Goal: Information Seeking & Learning: Learn about a topic

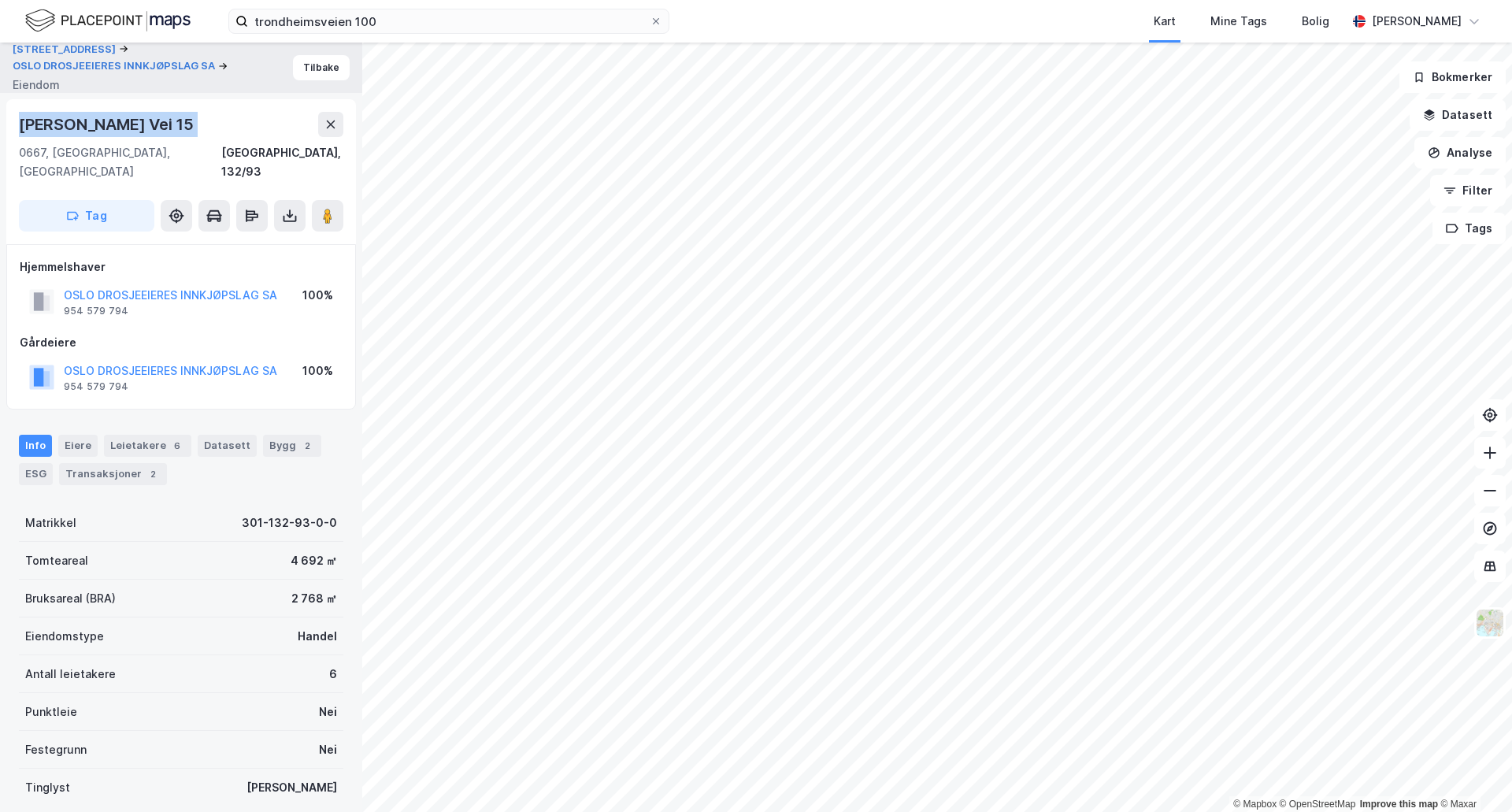
scroll to position [2, 0]
click at [338, 59] on div "Trondheimsveien 100 OSLO DROSJEEIERES INNKJØPSLAG SA [PERSON_NAME]" at bounding box center [181, 66] width 362 height 50
click at [332, 64] on button "Tilbake" at bounding box center [321, 66] width 57 height 25
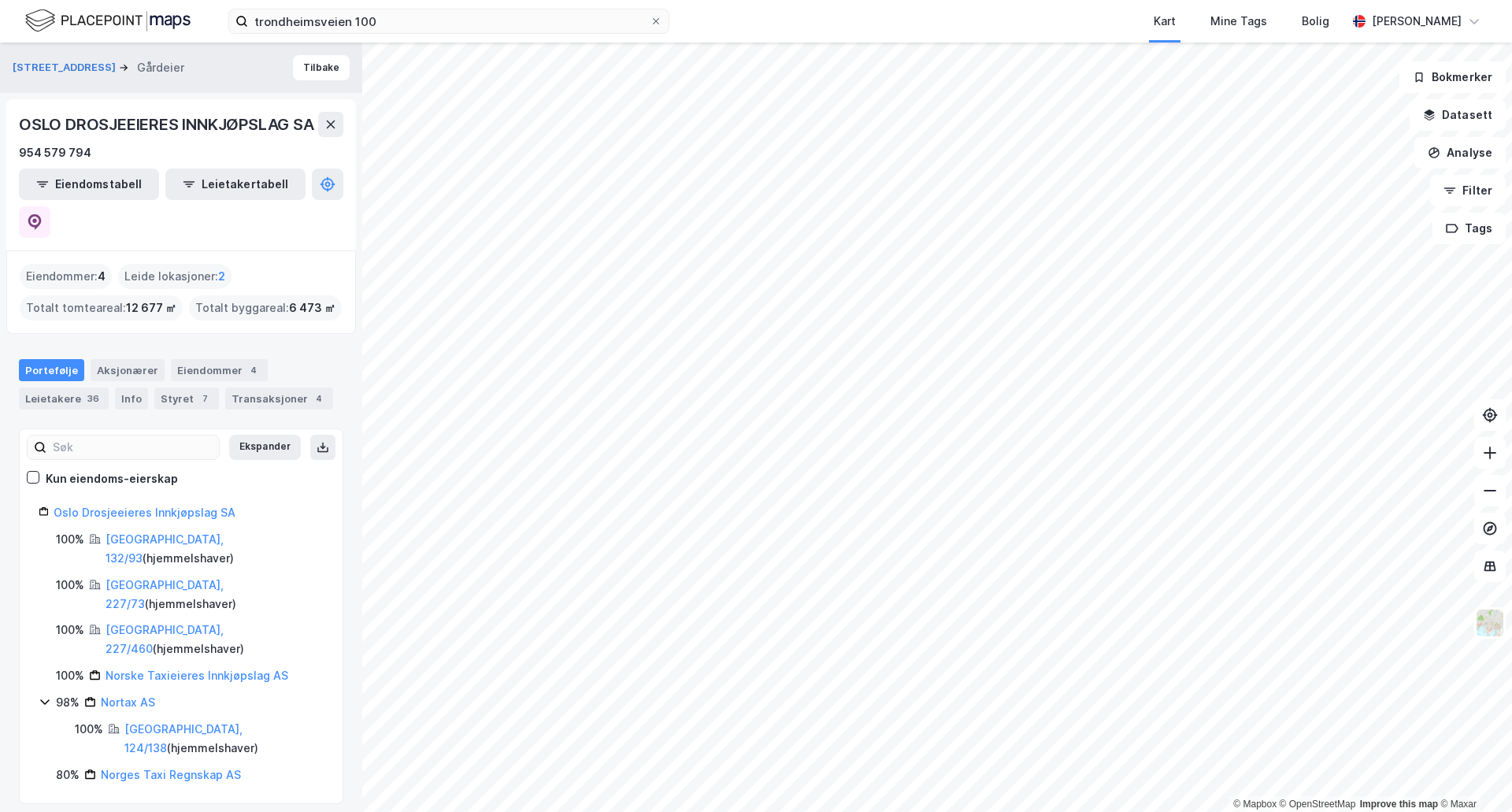
click at [332, 64] on button "Tilbake" at bounding box center [321, 68] width 57 height 25
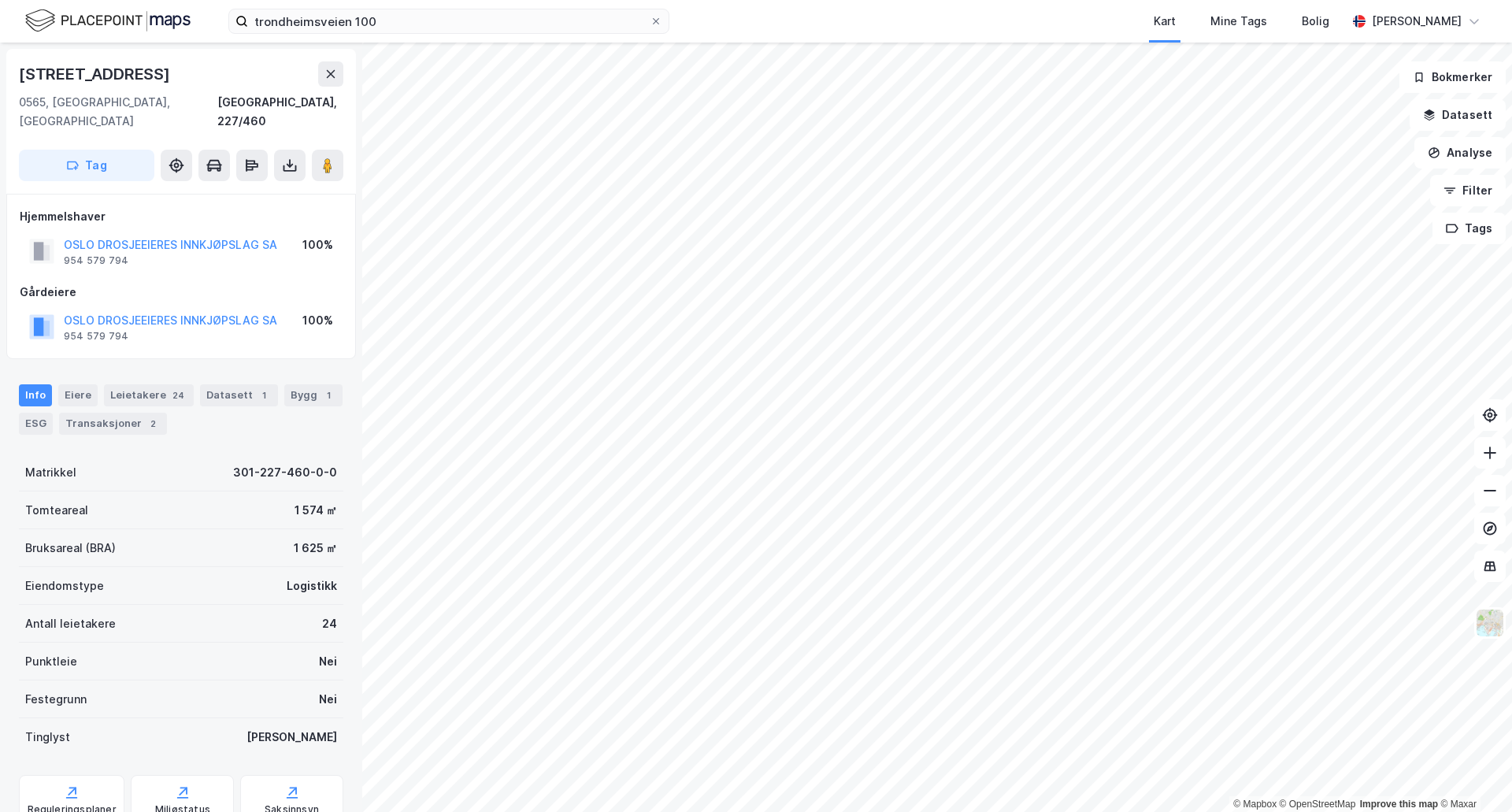
scroll to position [2, 0]
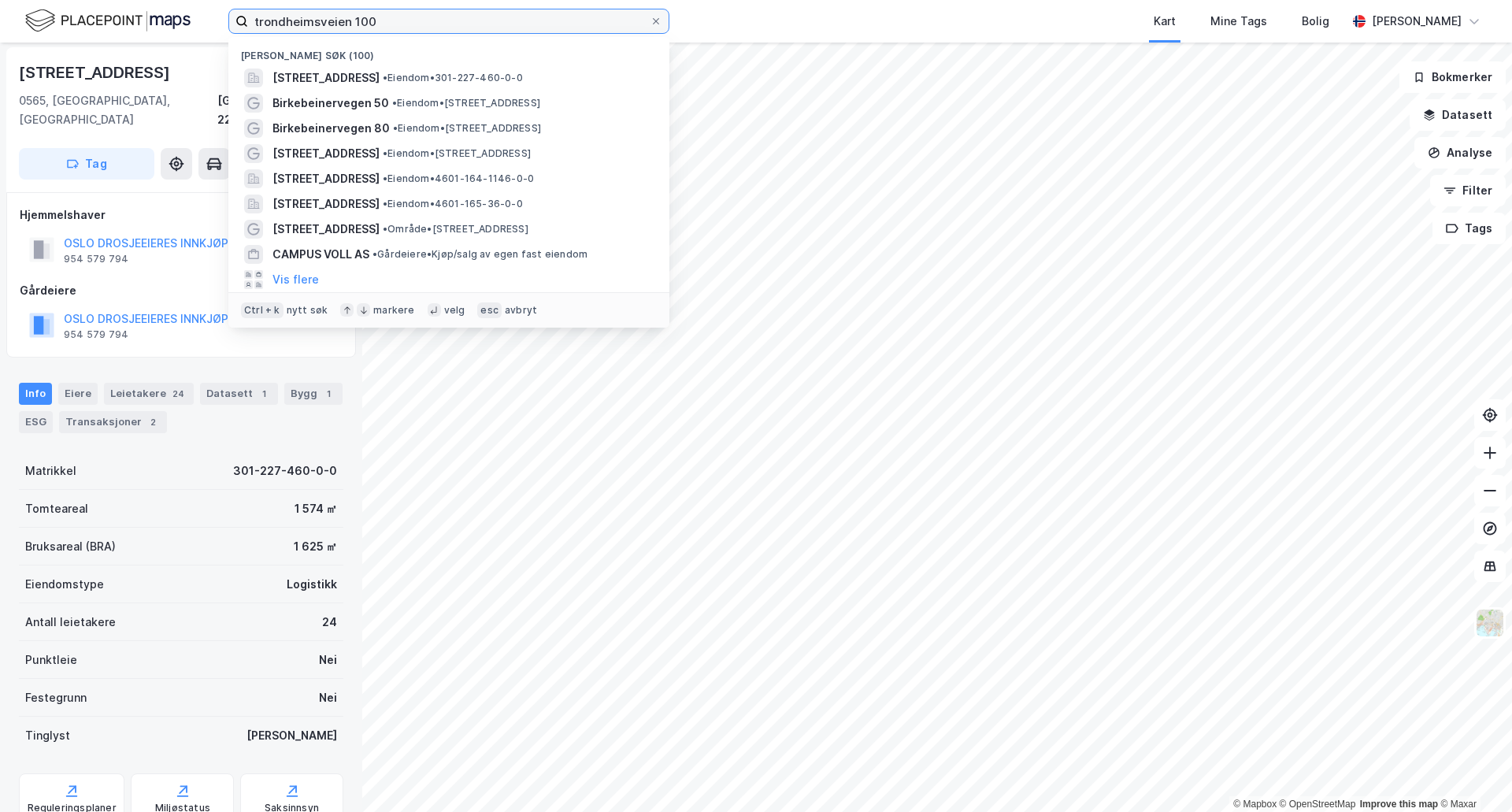
click at [350, 23] on input "trondheimsveien 100" at bounding box center [448, 21] width 402 height 24
click at [351, 23] on input "trondheimsveien 100" at bounding box center [448, 21] width 402 height 24
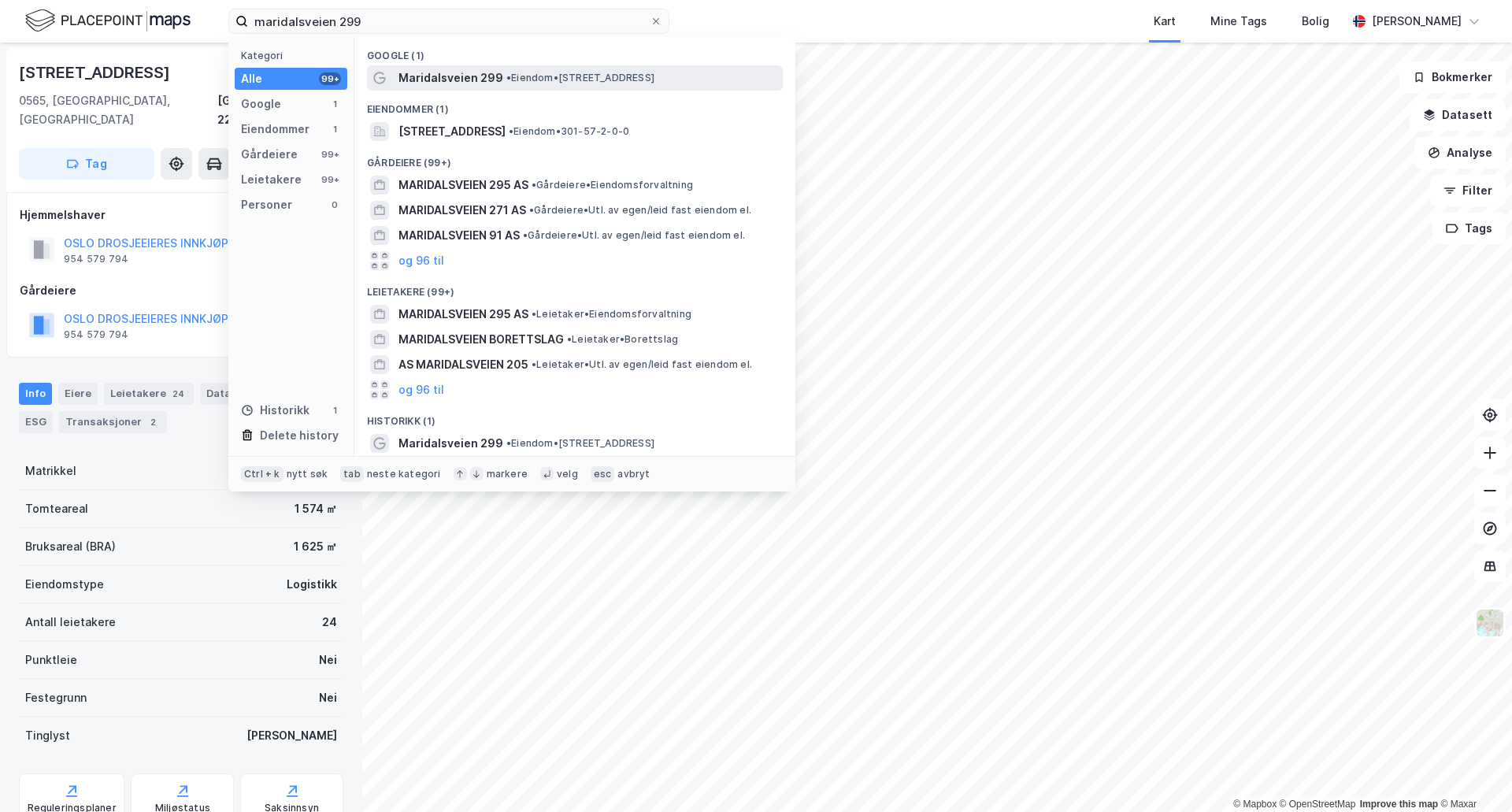
click at [507, 78] on span "•" at bounding box center [508, 77] width 4 height 11
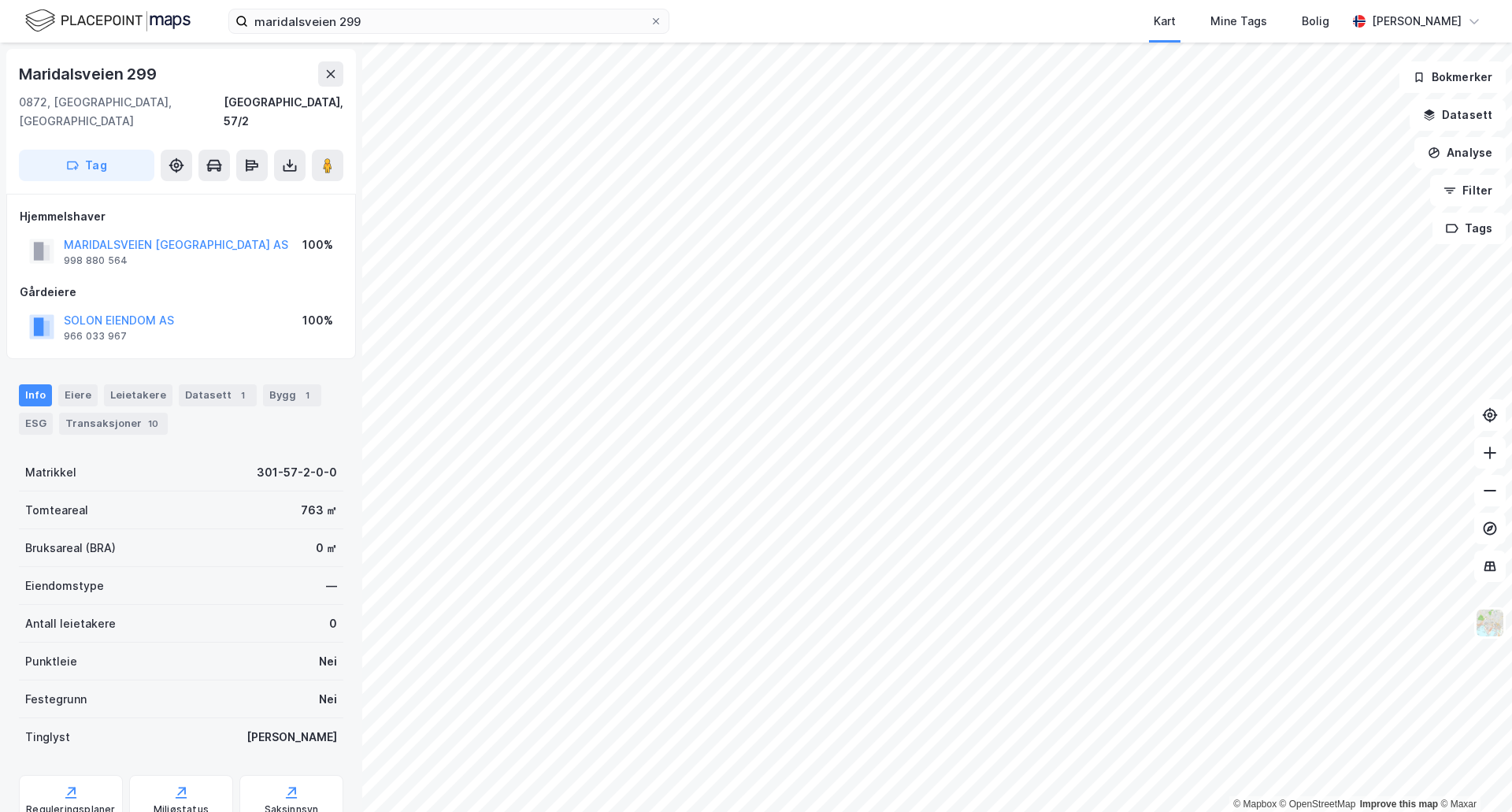
scroll to position [2, 0]
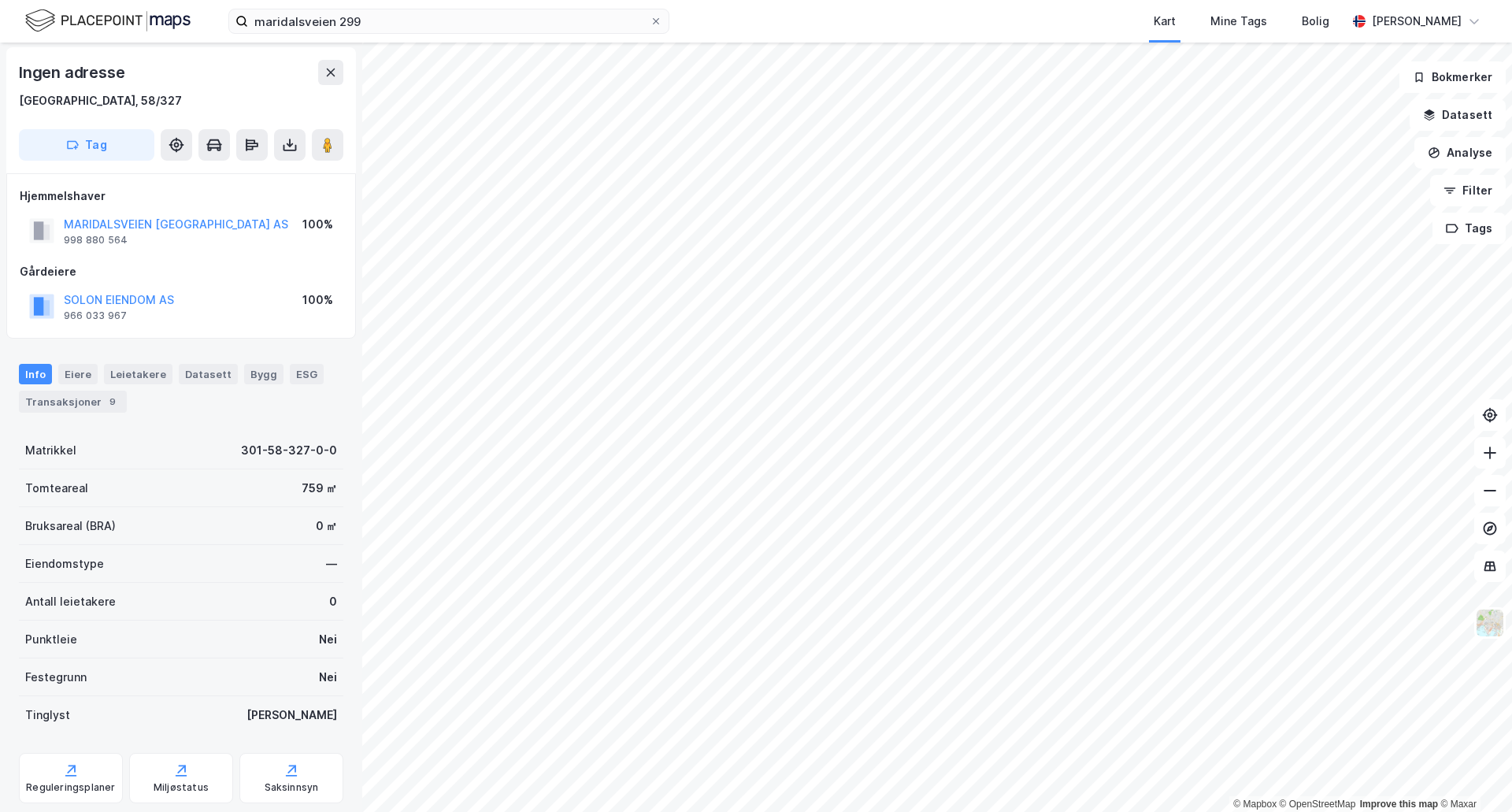
scroll to position [2, 0]
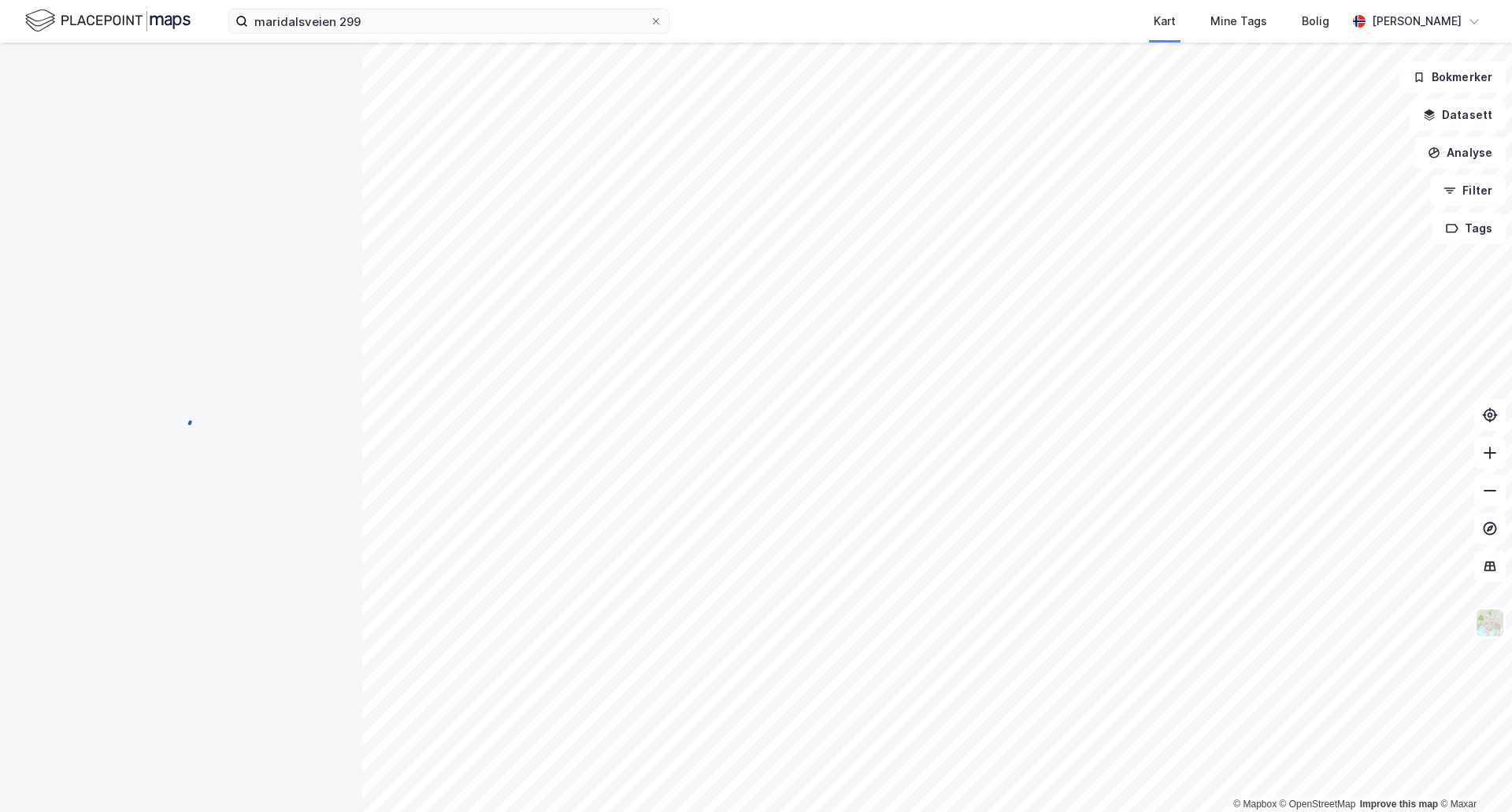
scroll to position [2, 0]
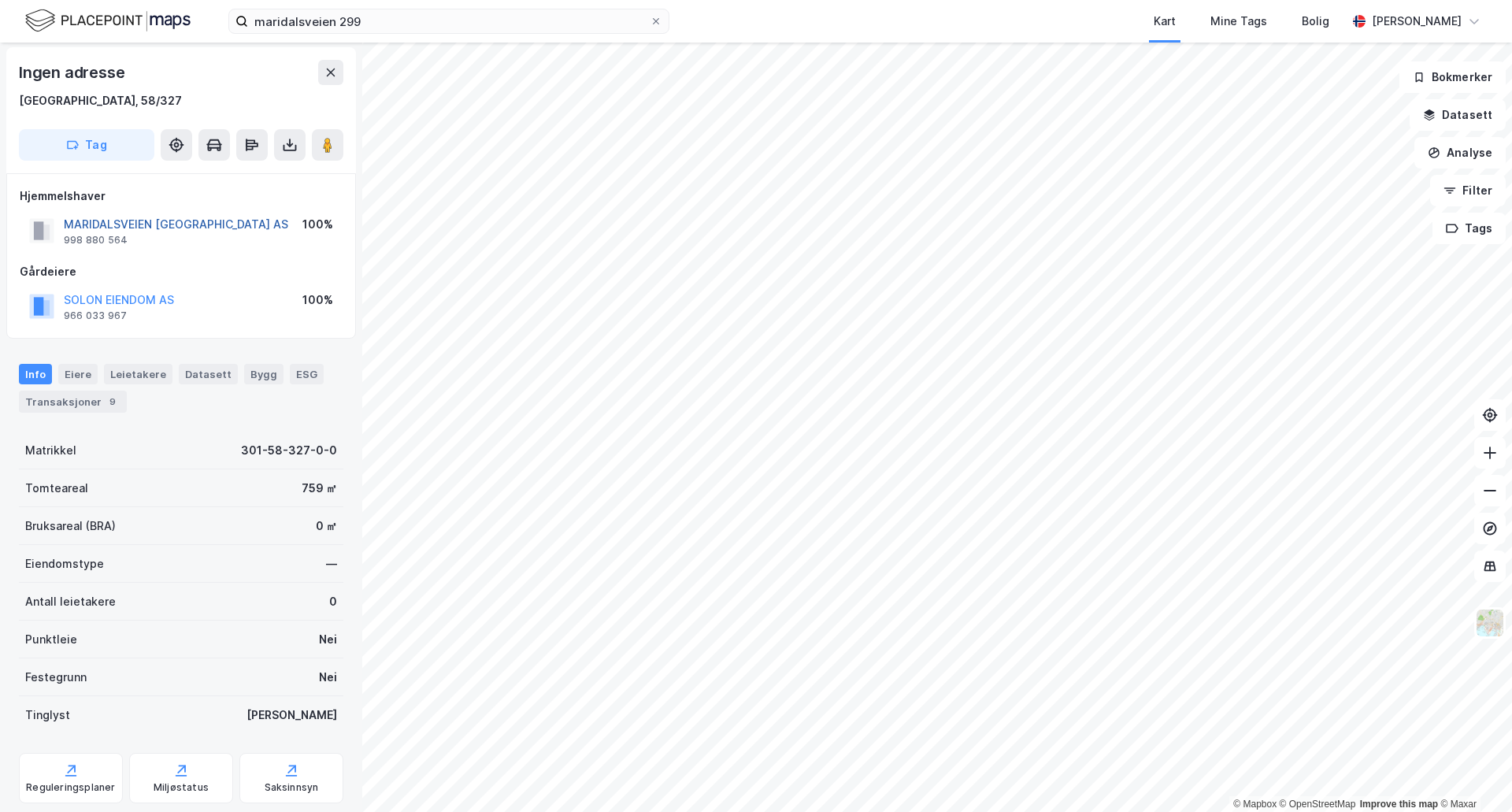
click at [0, 0] on button "MARIDALSVEIEN [GEOGRAPHIC_DATA] AS" at bounding box center [0, 0] width 0 height 0
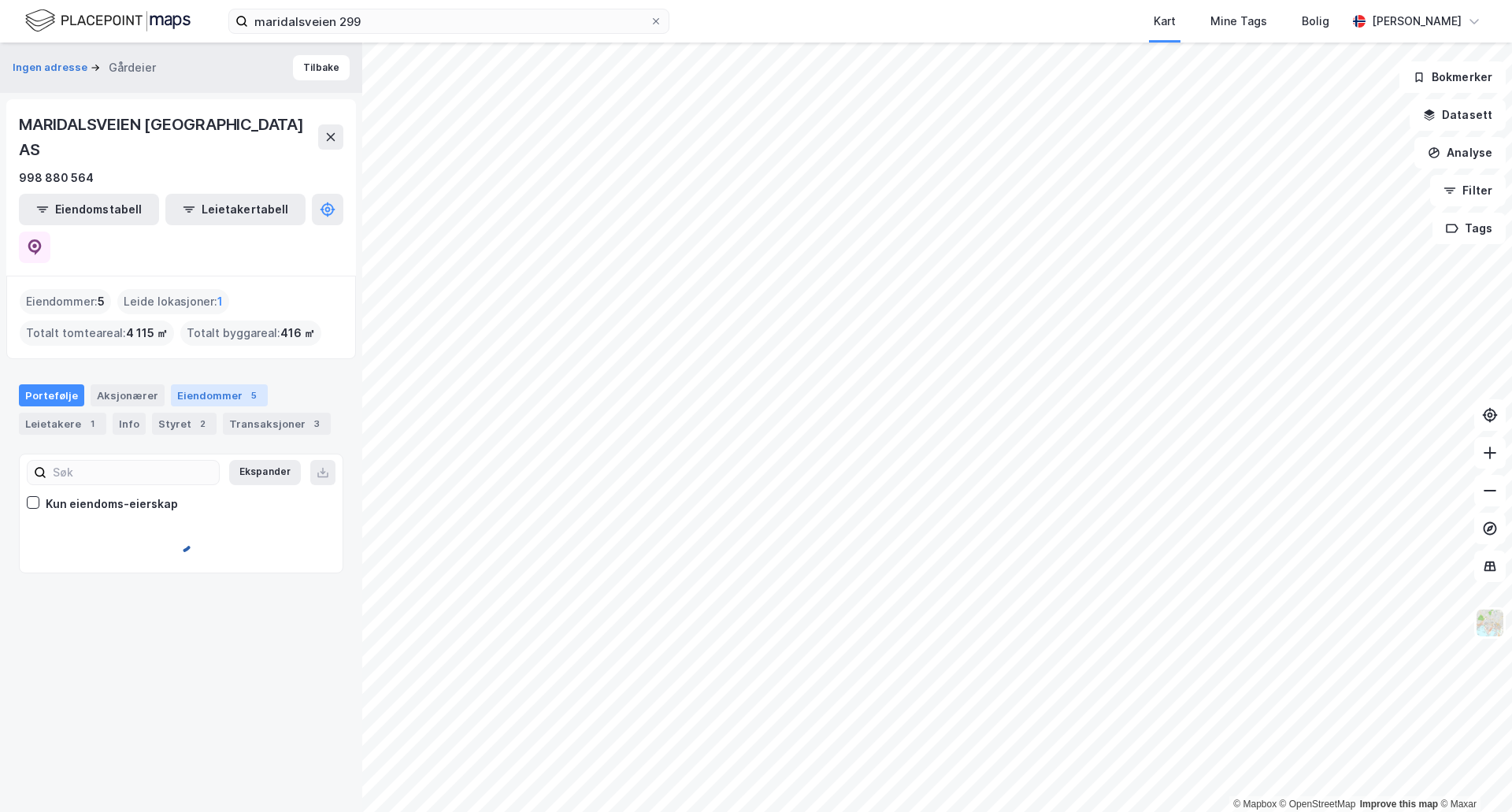
click at [193, 384] on div "Eiendommer 5" at bounding box center [219, 395] width 97 height 22
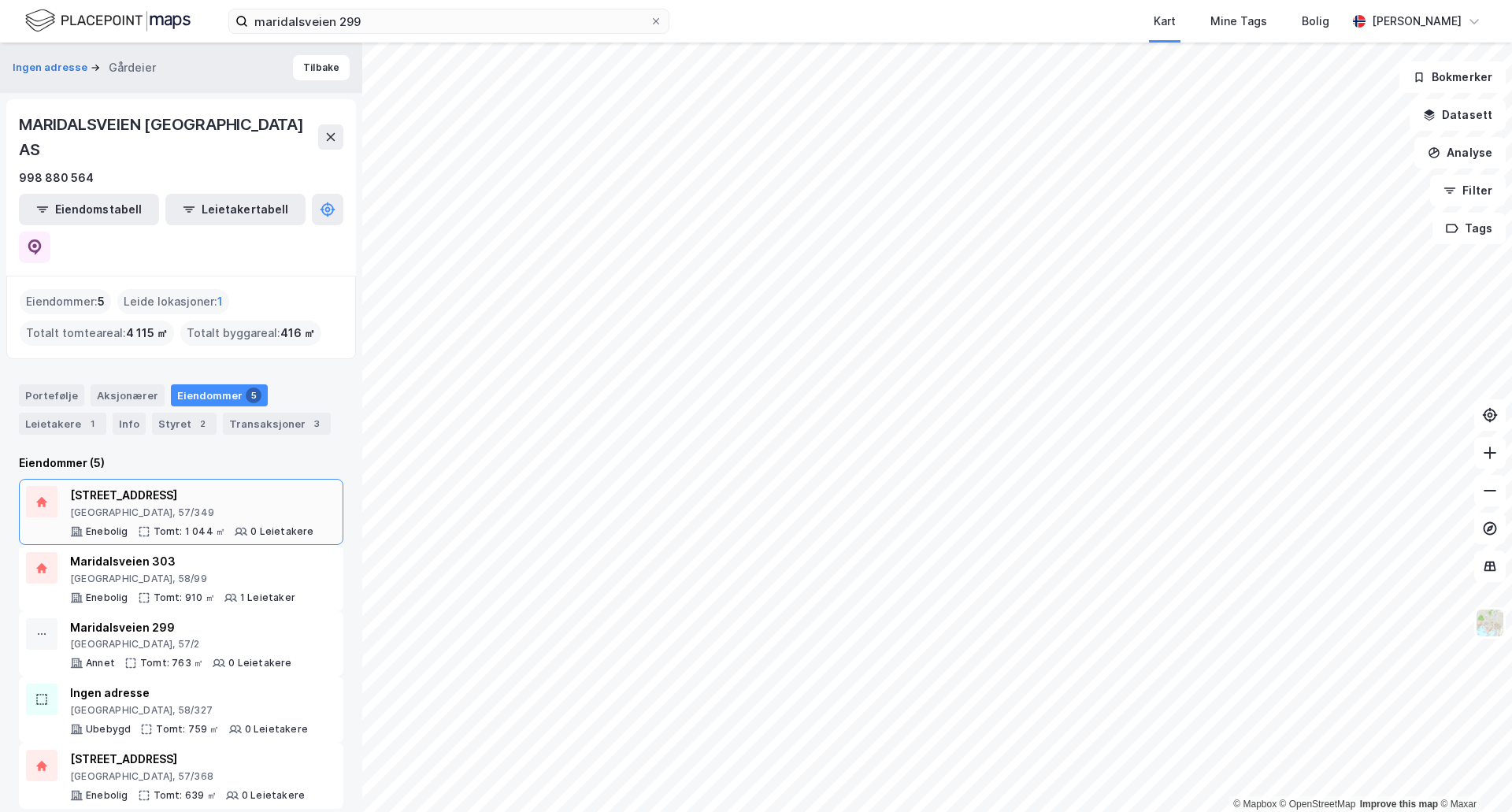
click at [227, 479] on div "[STREET_ADDRESS] Tomt: 1 044 ㎡ 0 Leietakere" at bounding box center [181, 511] width 324 height 66
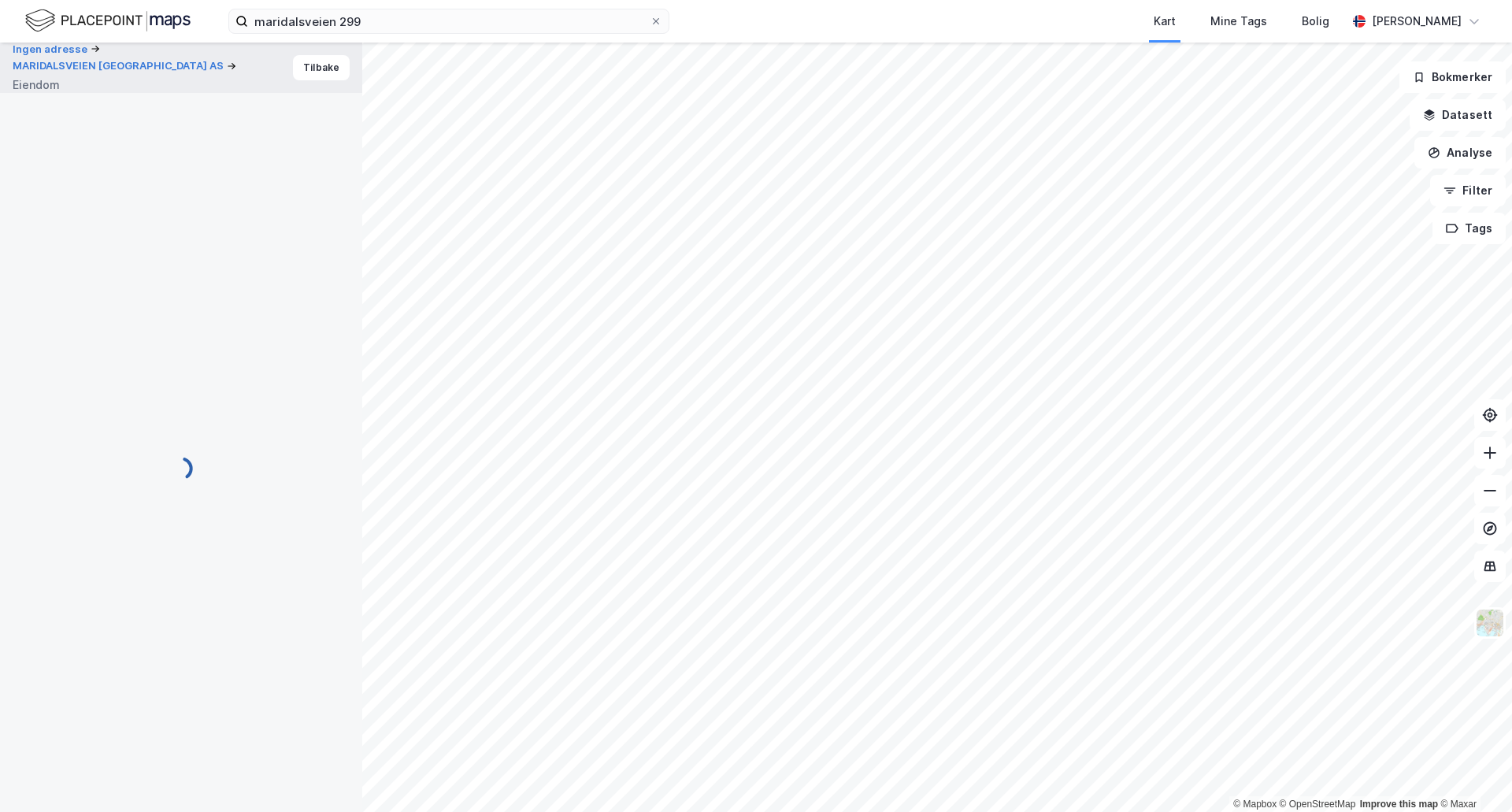
scroll to position [2, 0]
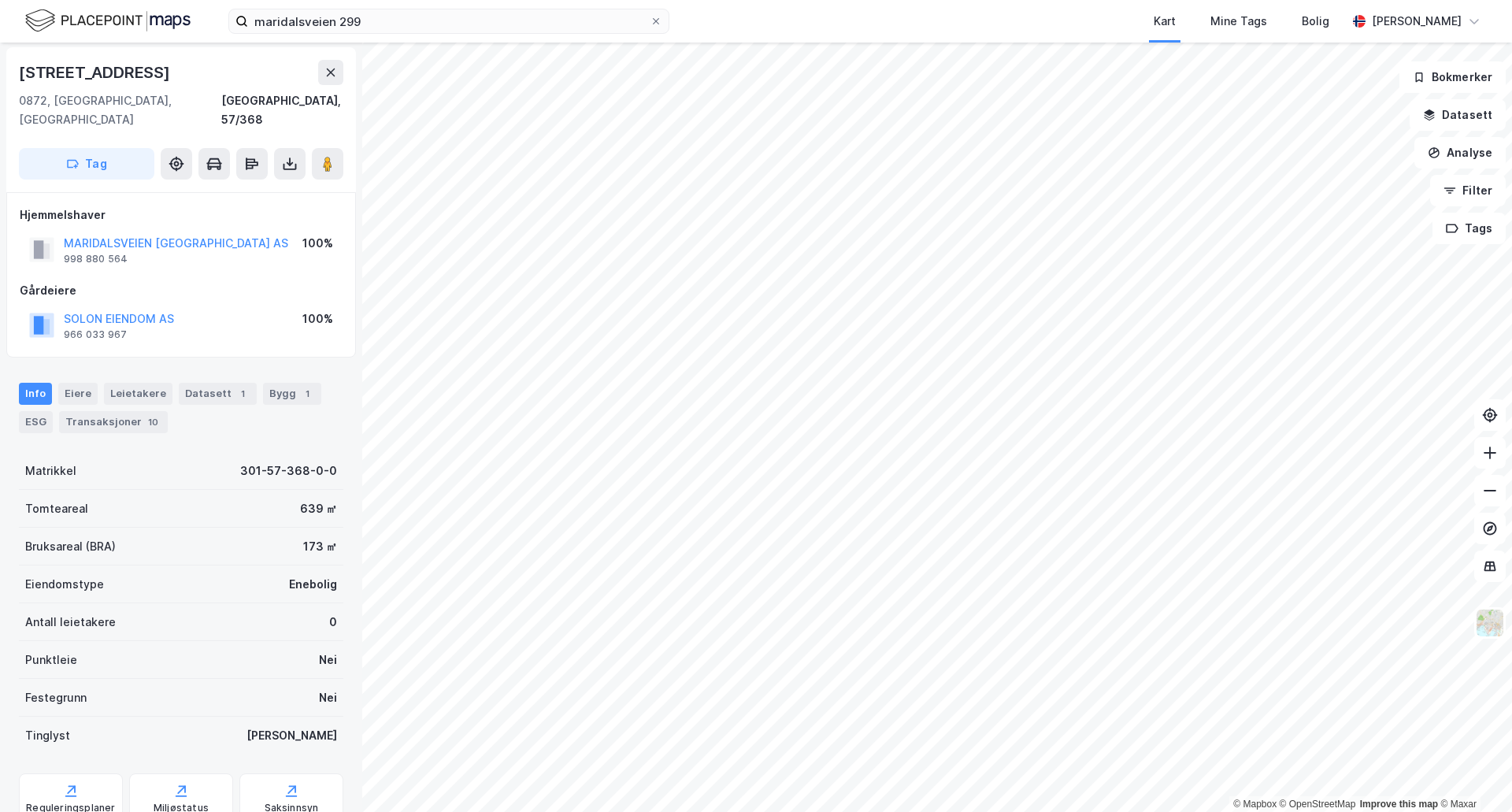
scroll to position [2, 0]
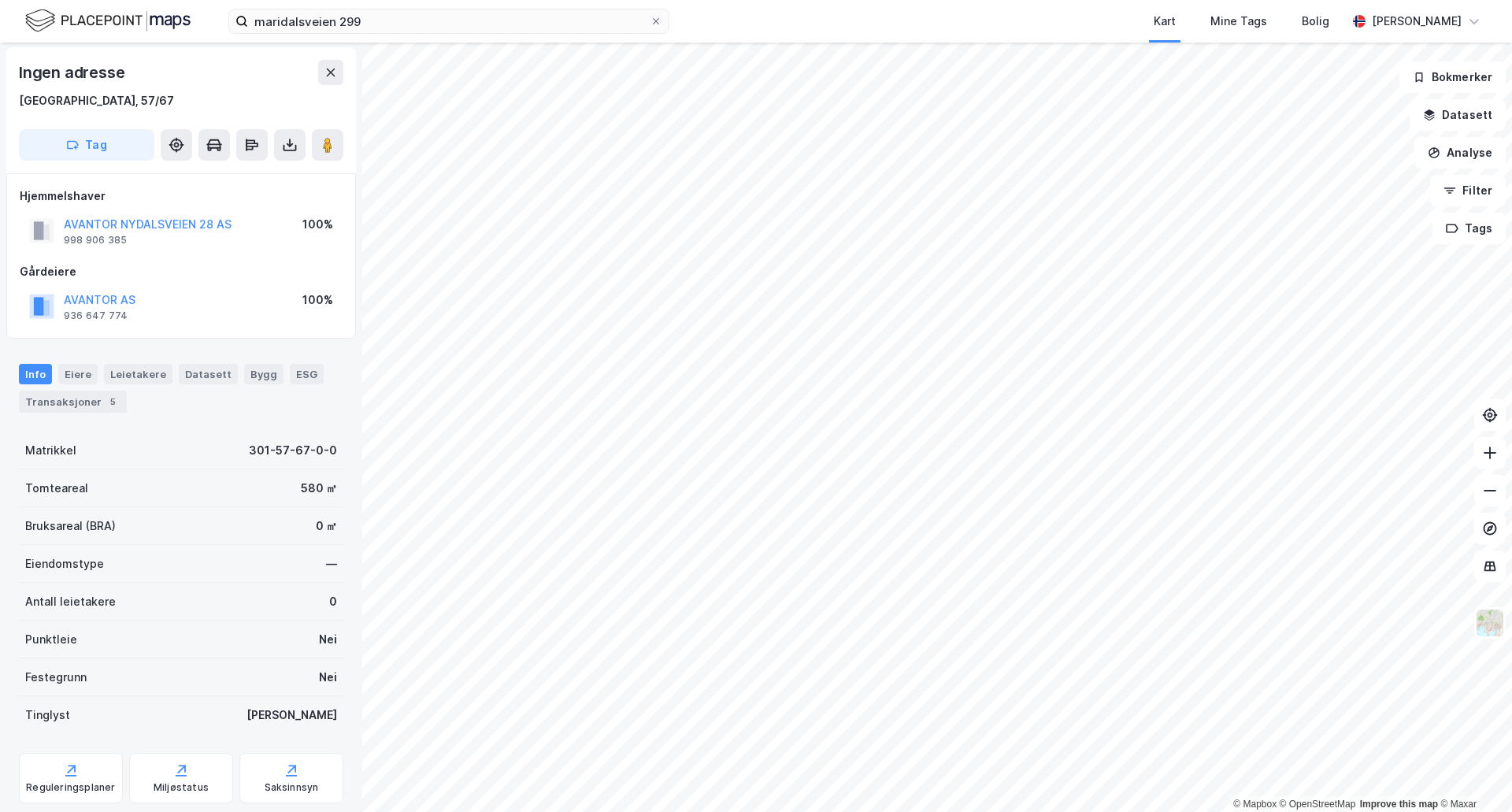
scroll to position [2, 0]
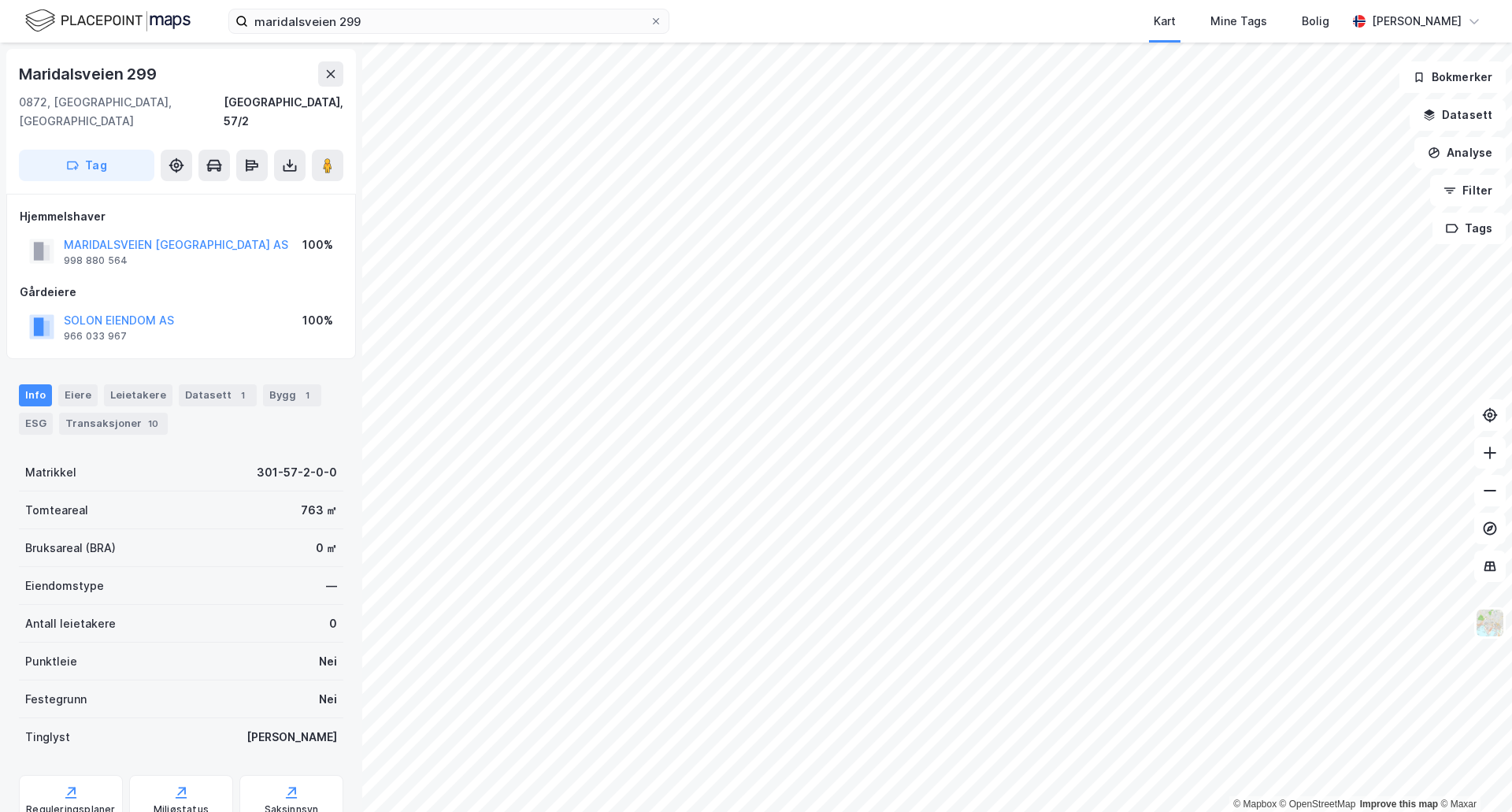
scroll to position [2, 0]
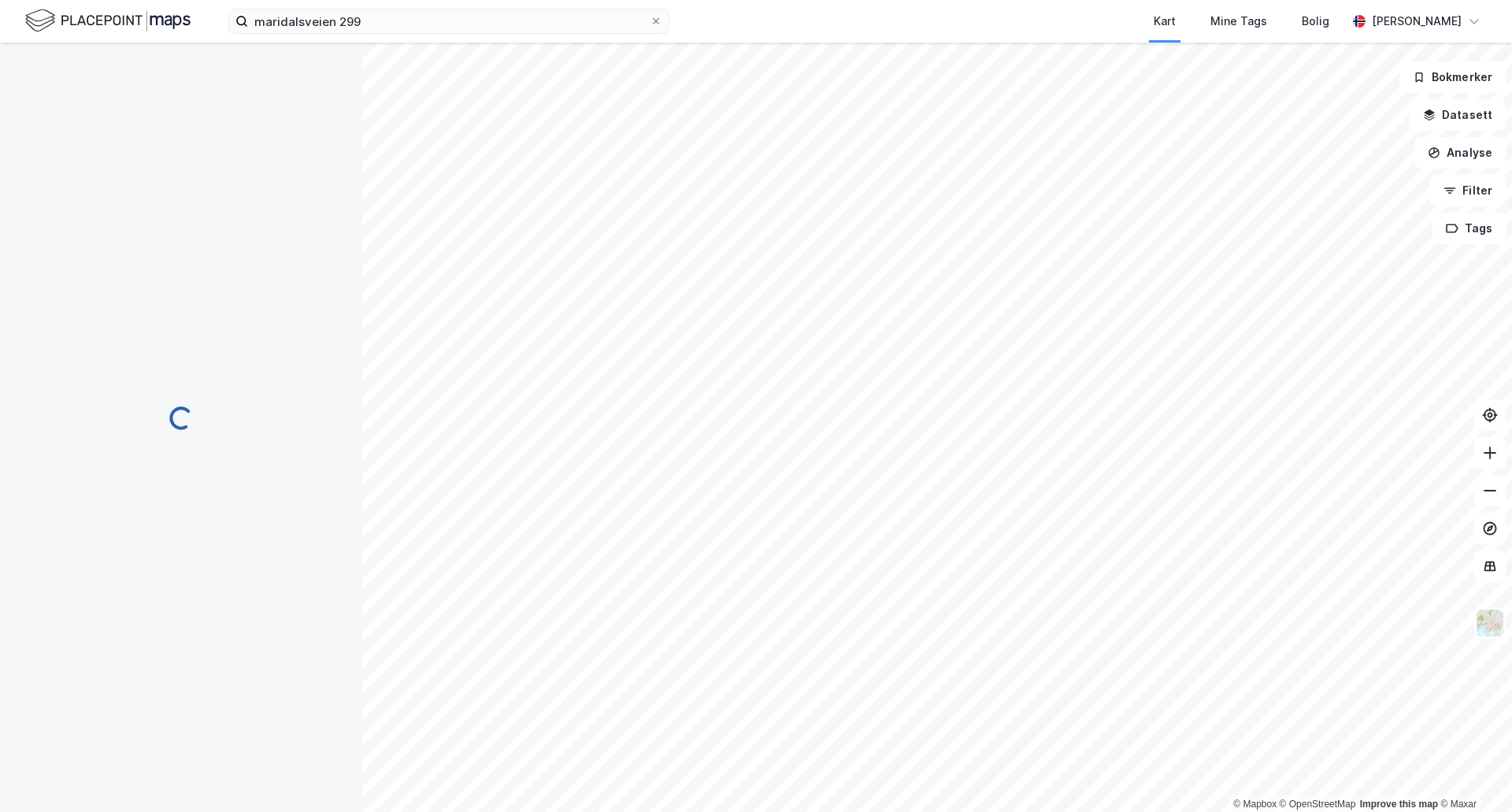
scroll to position [2, 0]
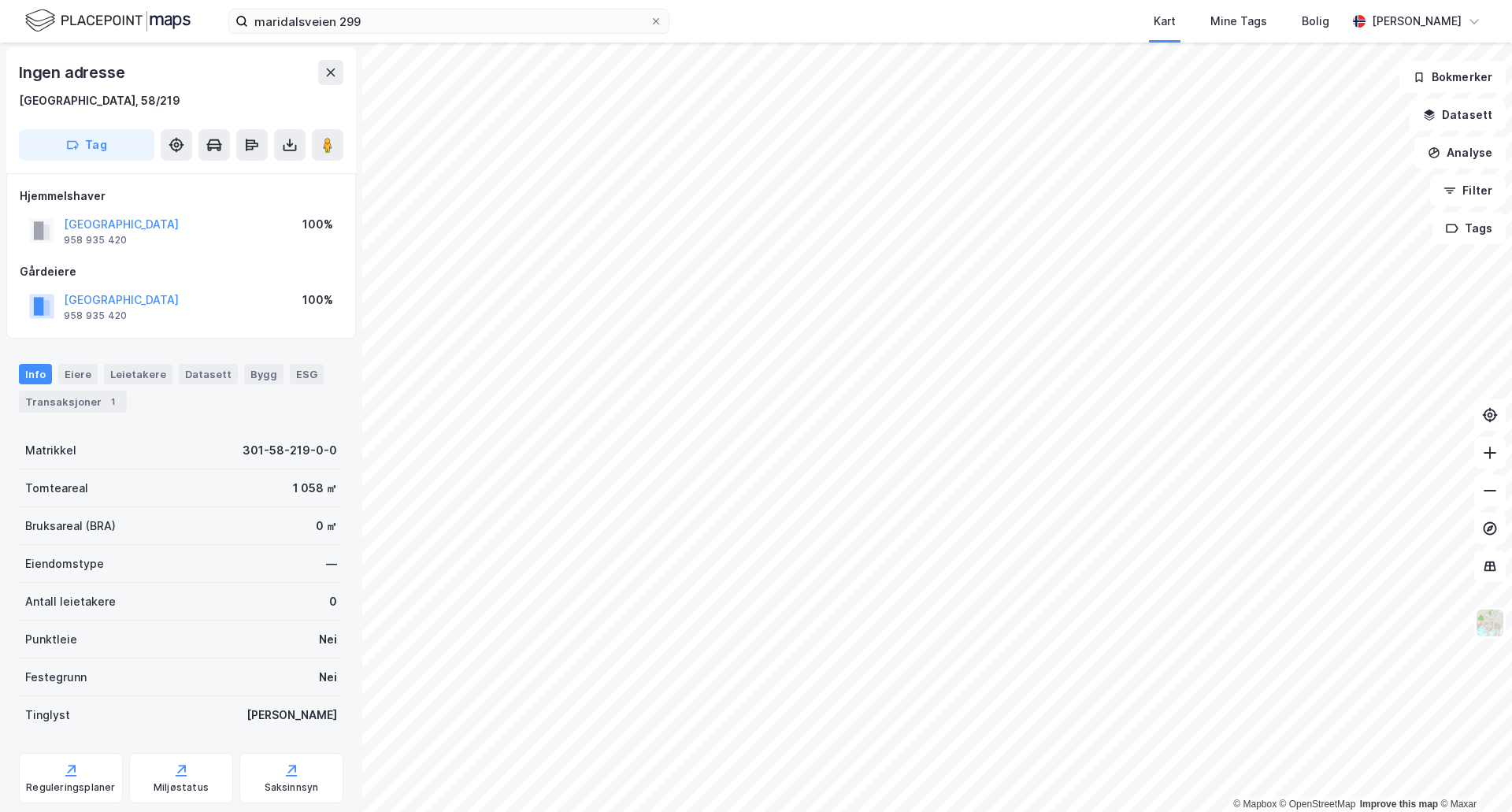
scroll to position [2, 0]
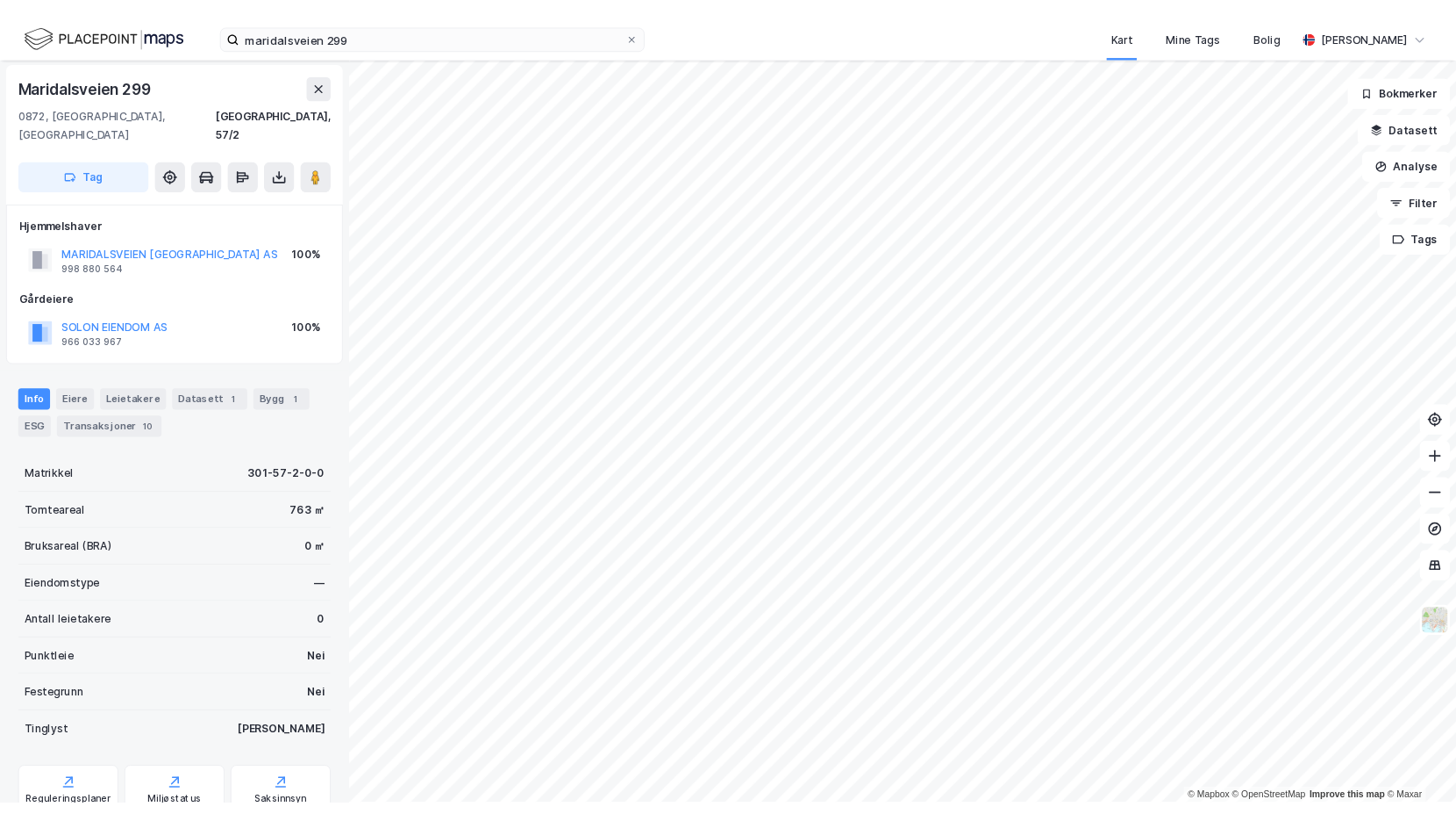
scroll to position [2, 0]
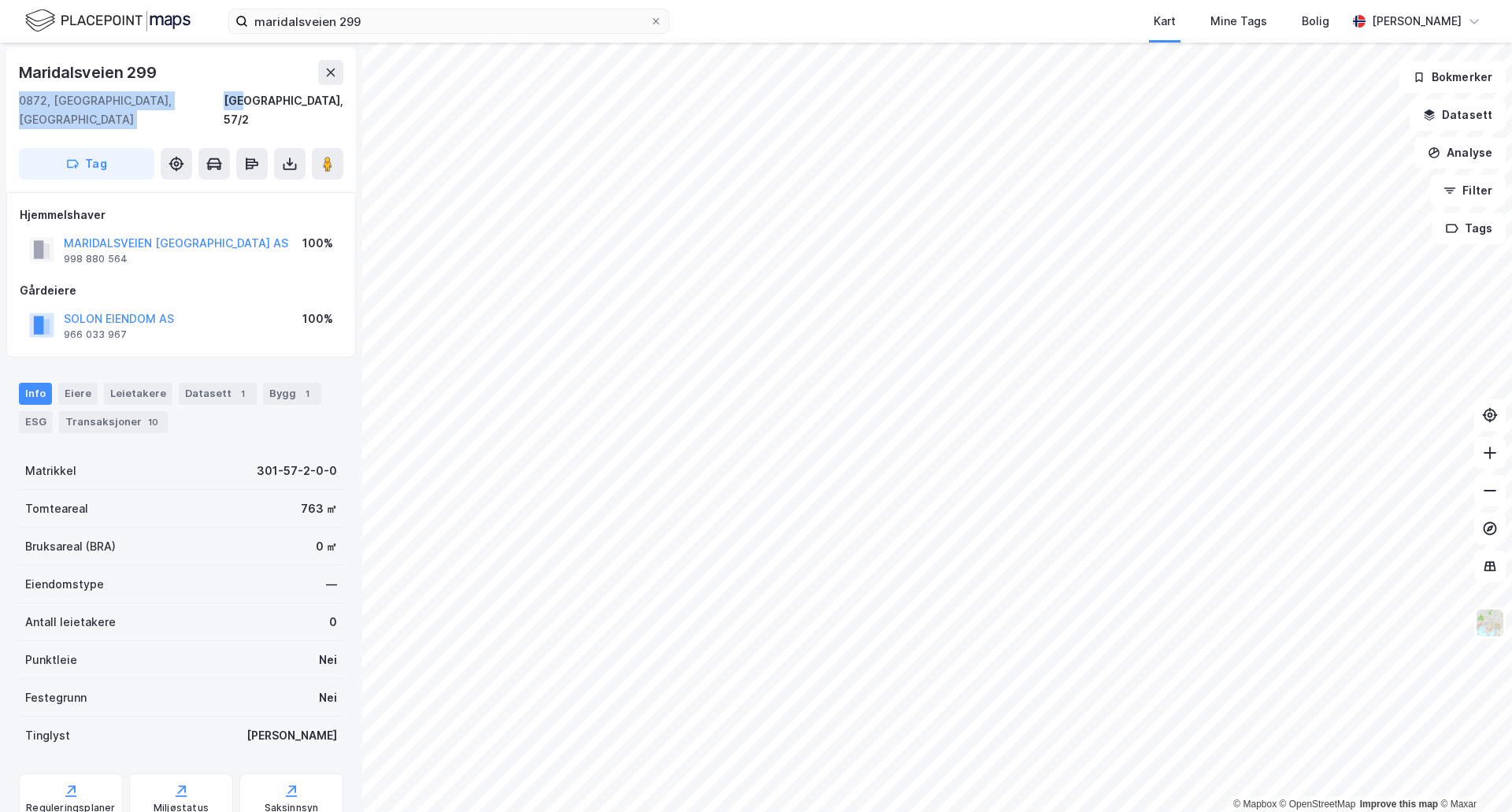
drag, startPoint x: 309, startPoint y: 70, endPoint x: 307, endPoint y: 91, distance: 21.1
click at [307, 91] on div "[STREET_ADDRESS], 57/2" at bounding box center [181, 94] width 324 height 69
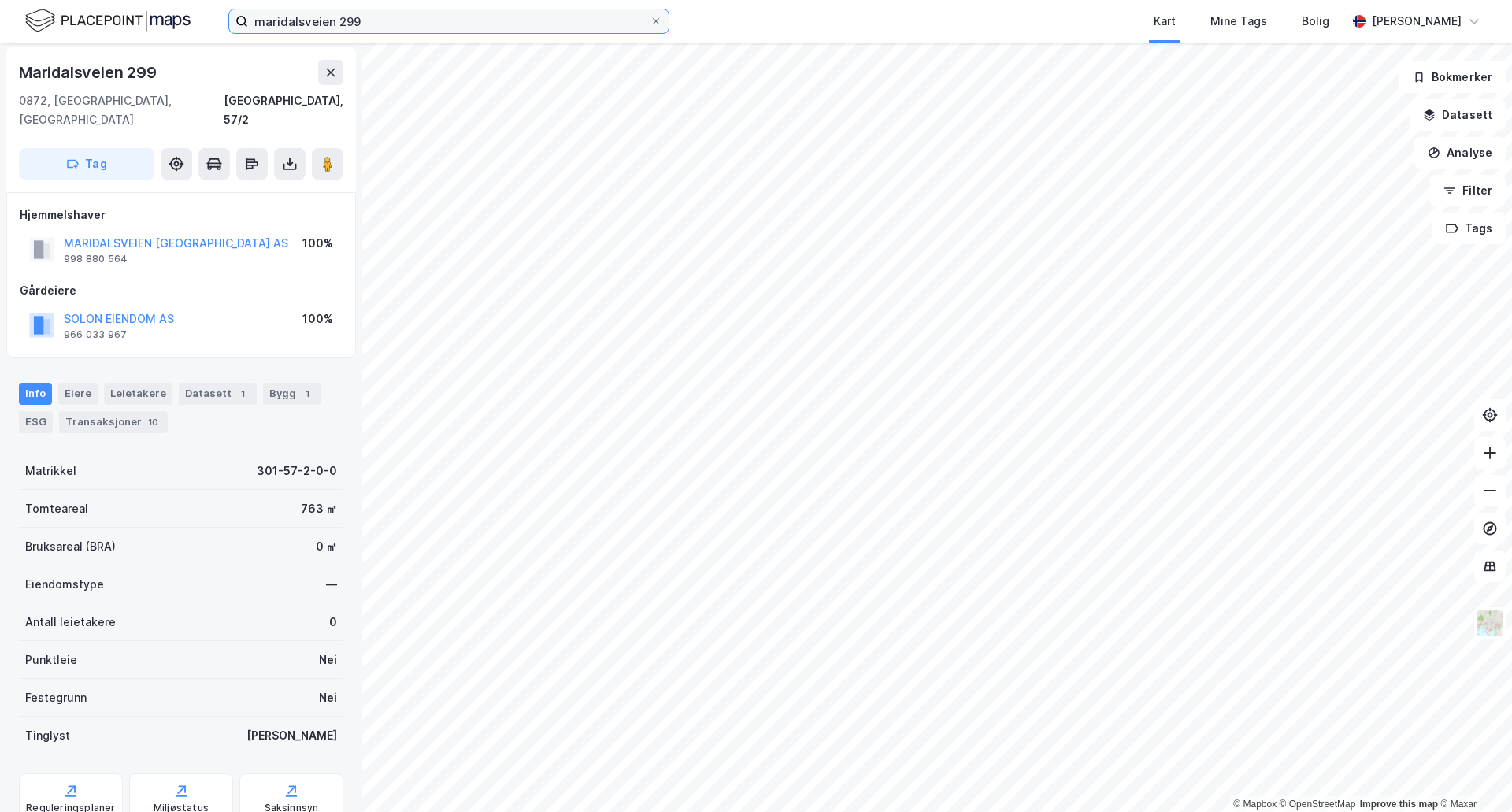
click at [528, 25] on input "maridalsveien 299" at bounding box center [448, 21] width 402 height 24
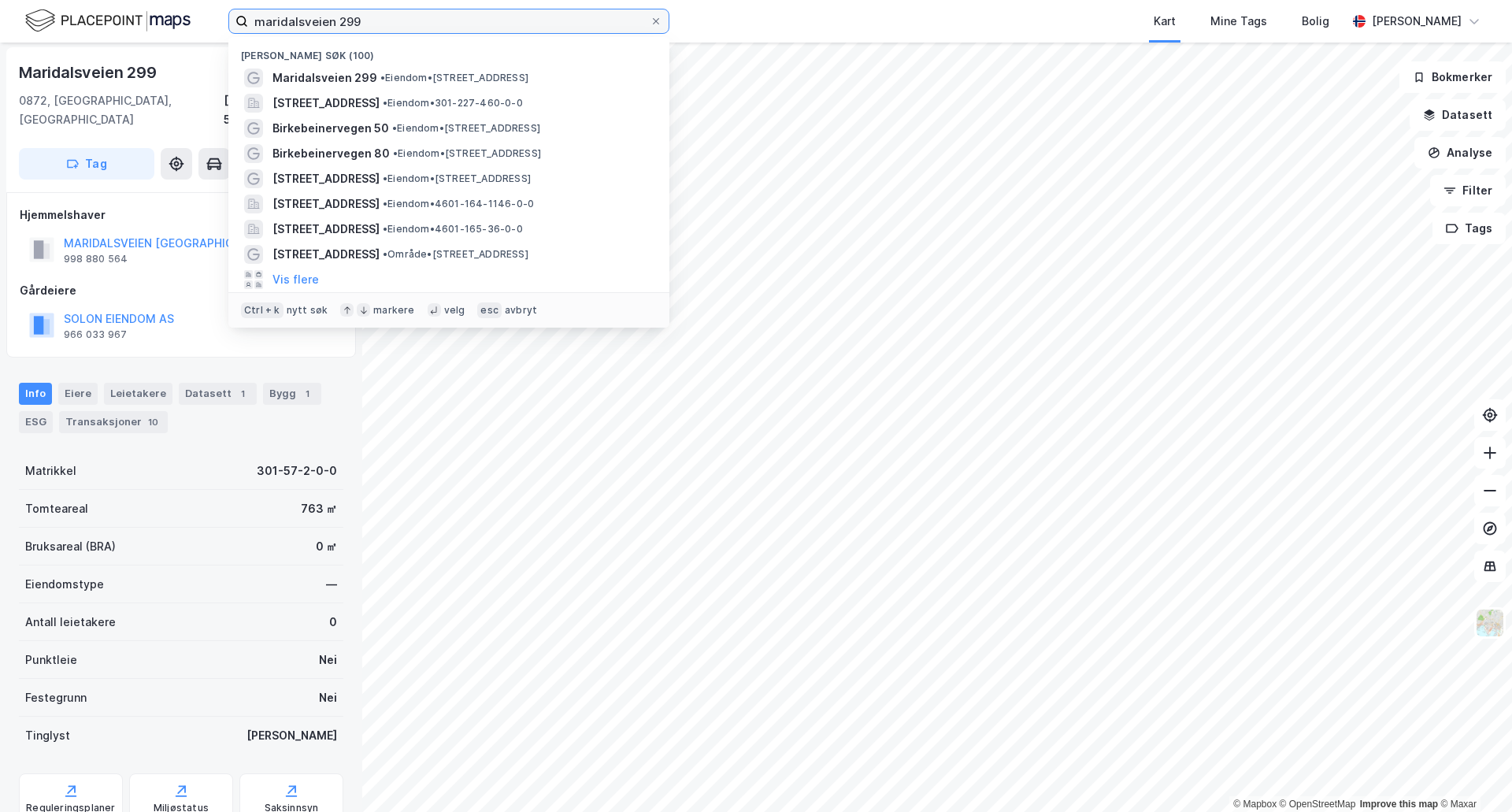
click at [528, 25] on input "maridalsveien 299" at bounding box center [448, 21] width 402 height 24
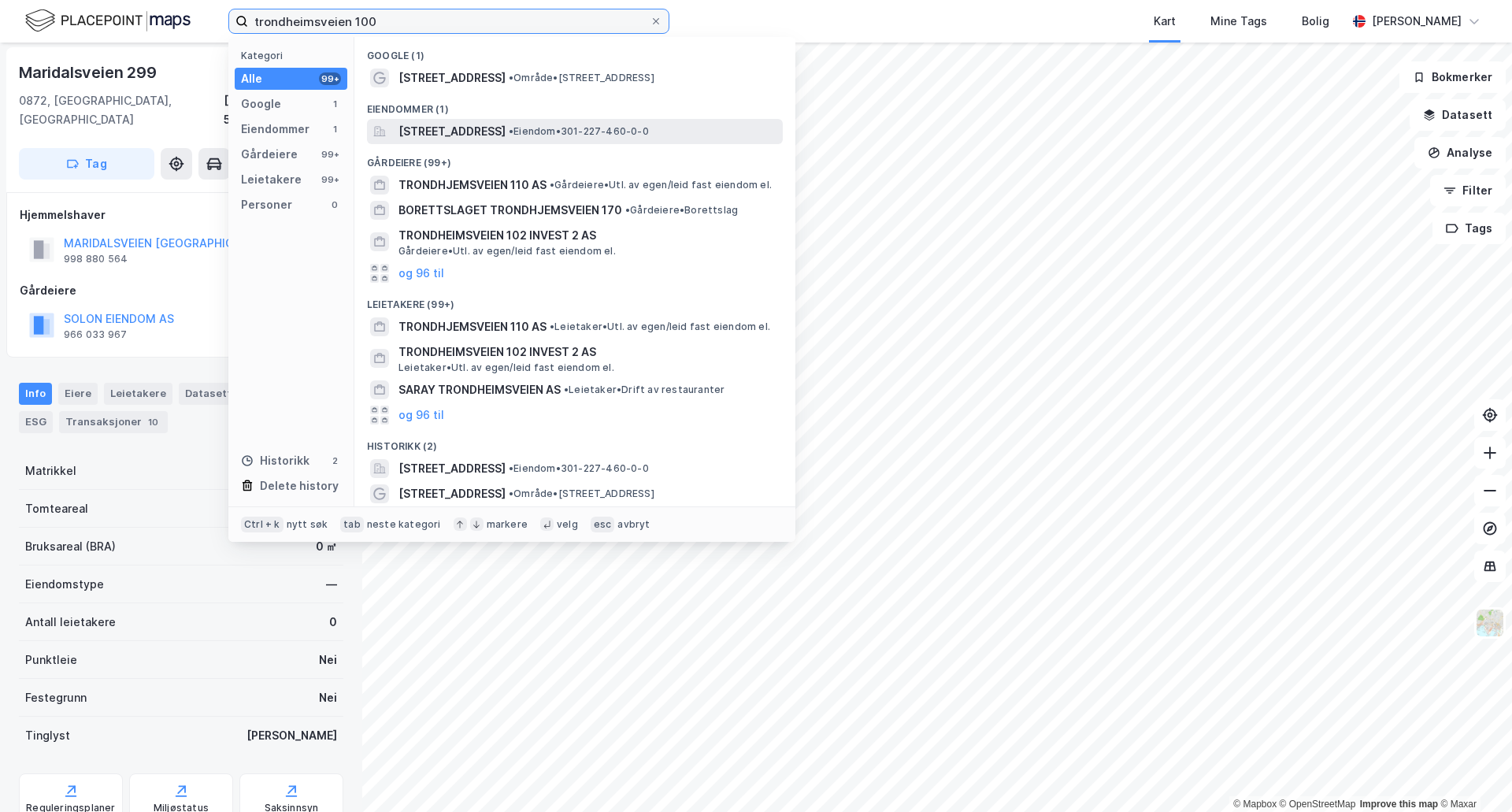
type input "trondheimsveien 100"
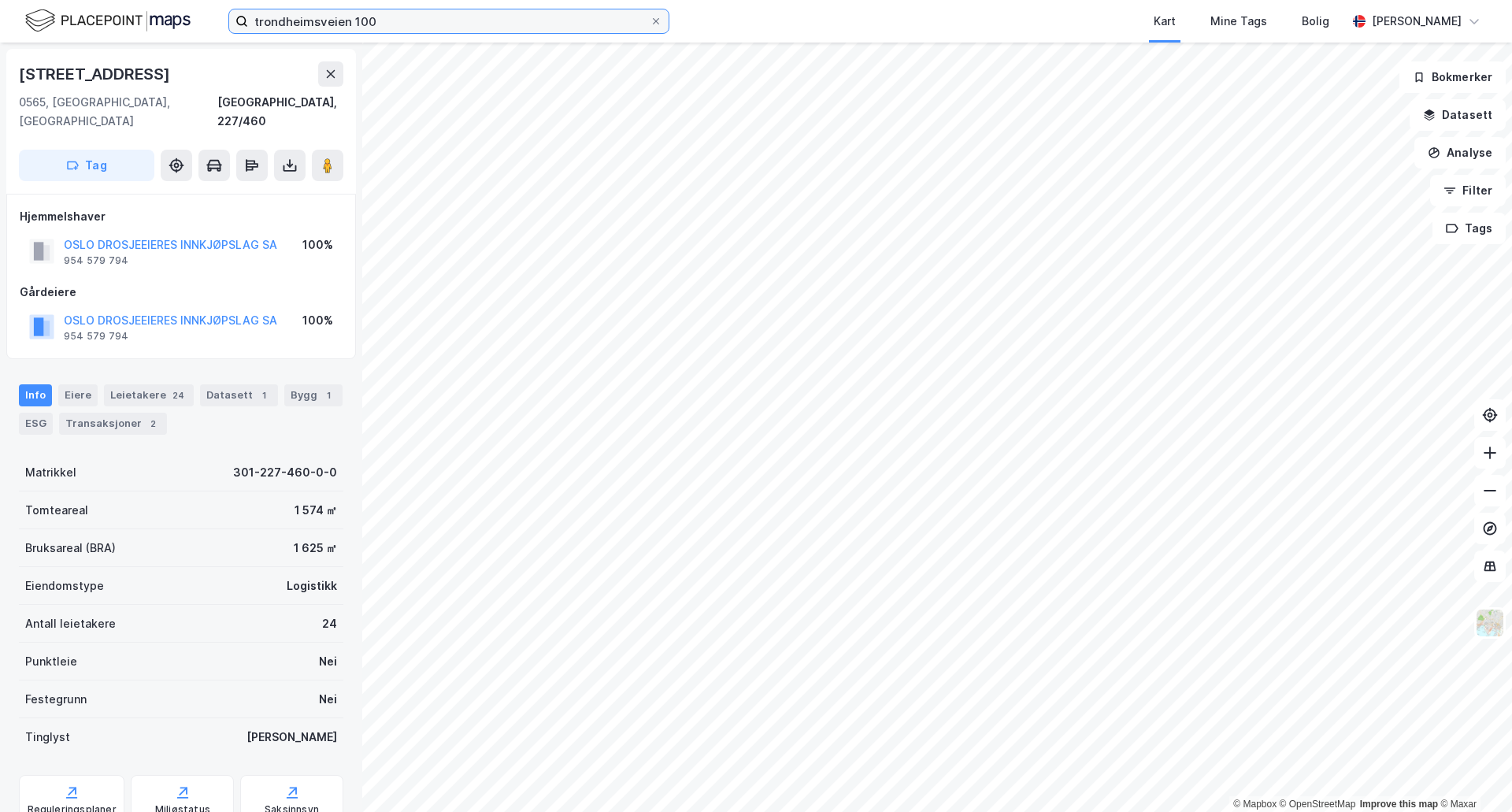
scroll to position [2, 0]
